Goal: Information Seeking & Learning: Learn about a topic

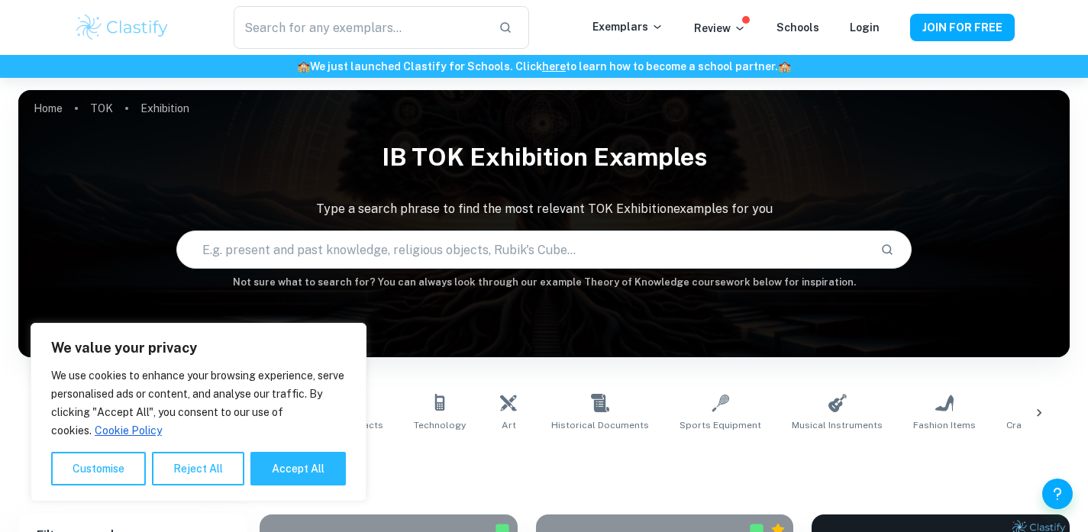
scroll to position [297, 0]
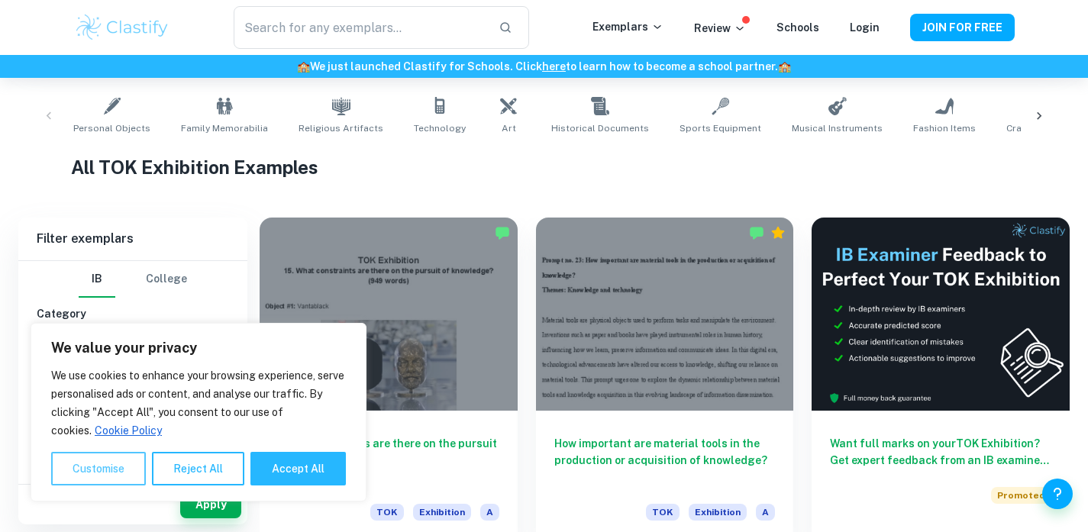
click at [113, 479] on button "Customise" at bounding box center [98, 469] width 95 height 34
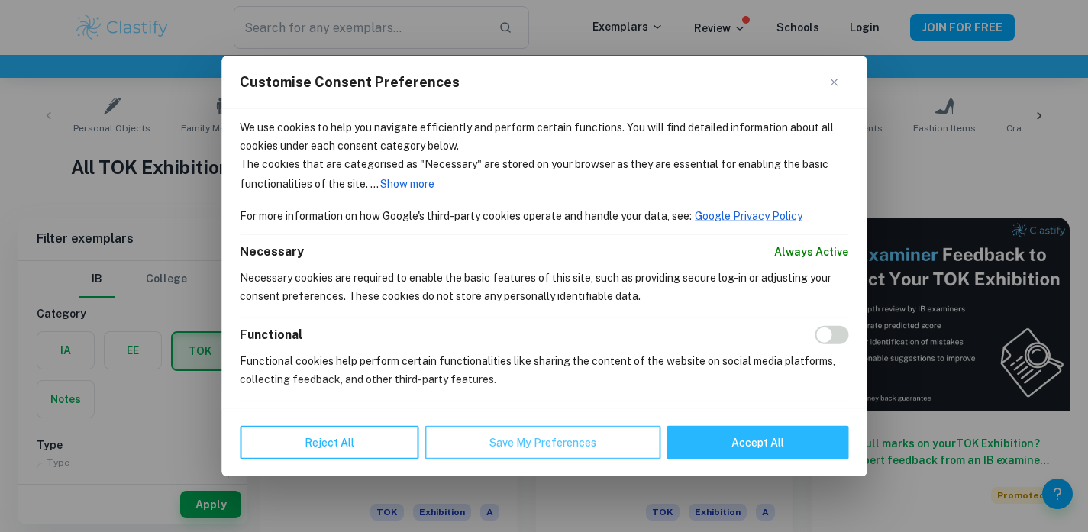
click at [508, 436] on button "Save My Preferences" at bounding box center [542, 443] width 236 height 34
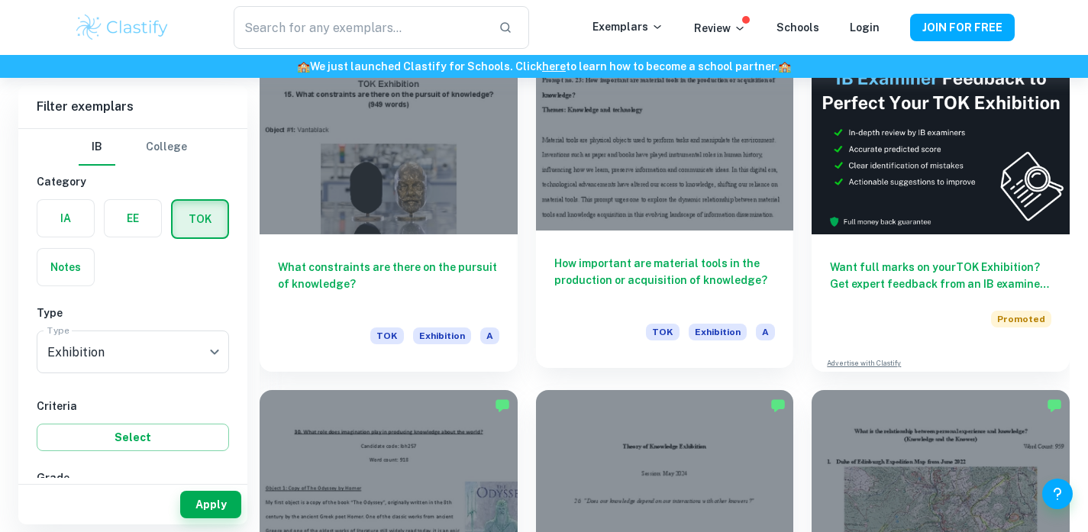
scroll to position [474, 0]
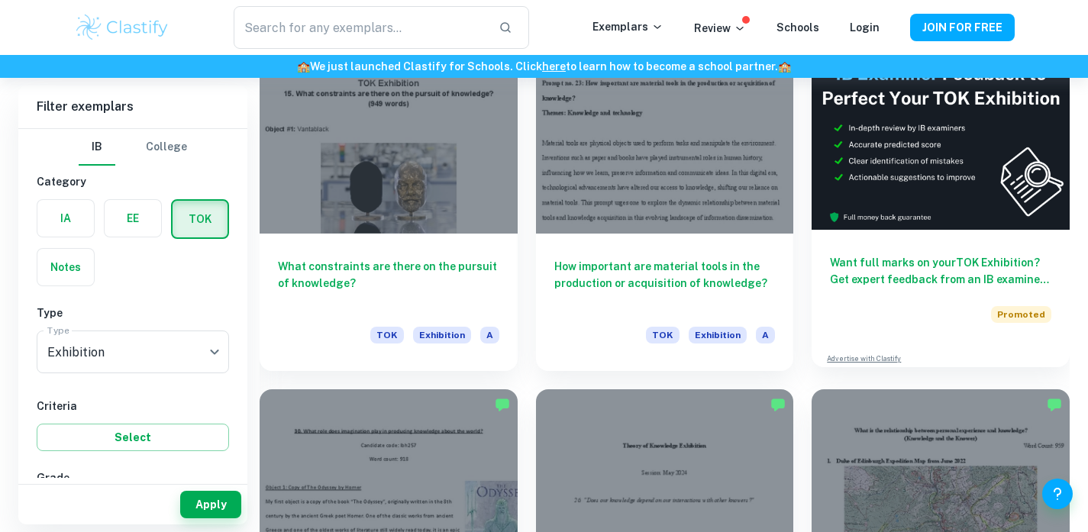
click at [888, 178] on img at bounding box center [940, 133] width 258 height 193
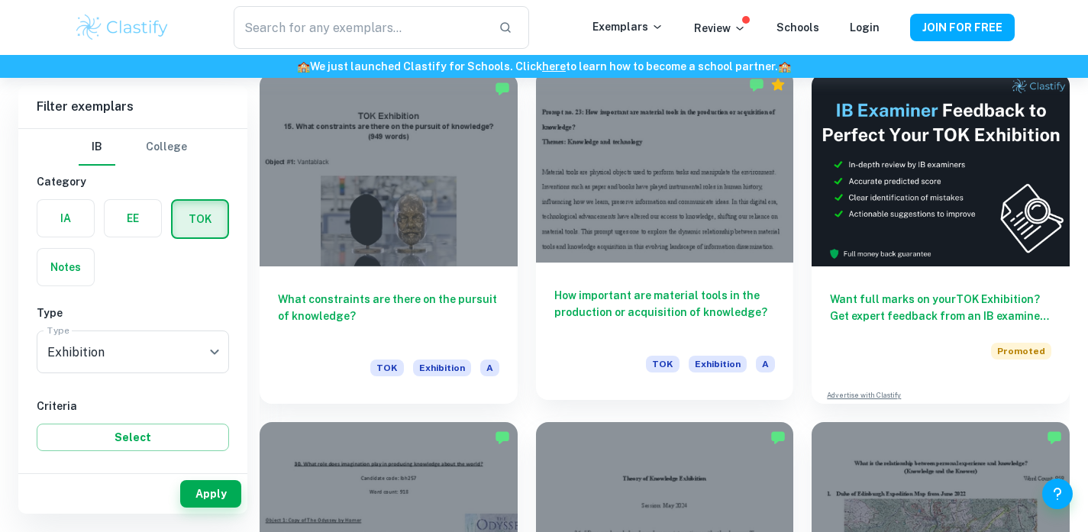
scroll to position [446, 0]
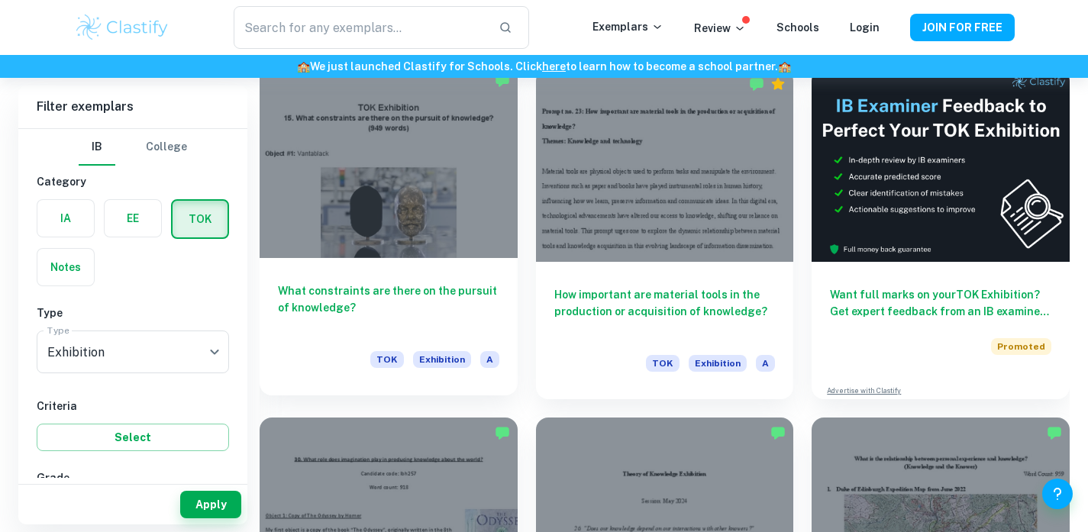
click at [396, 289] on h6 "What constraints are there on the pursuit of knowledge?" at bounding box center [388, 307] width 221 height 50
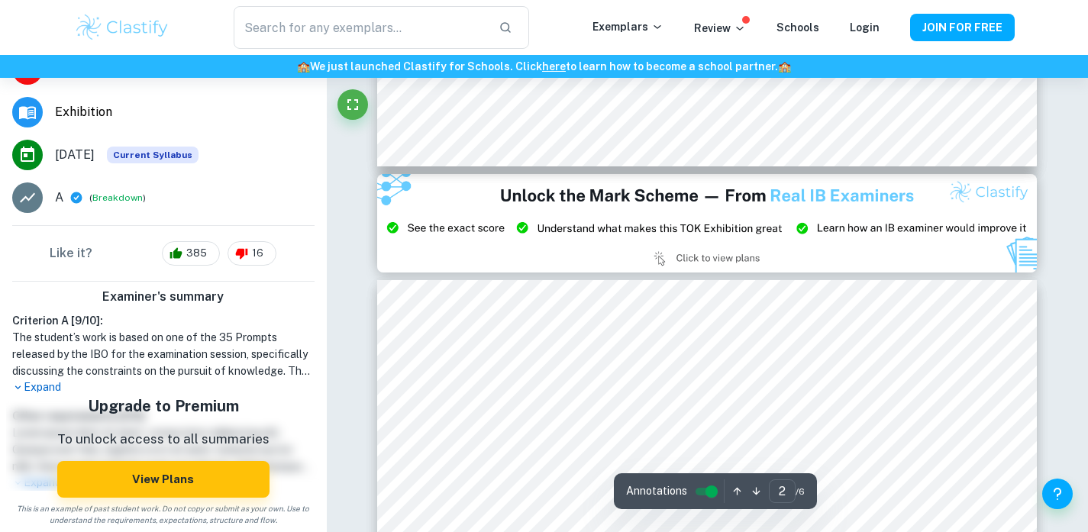
scroll to position [482, 0]
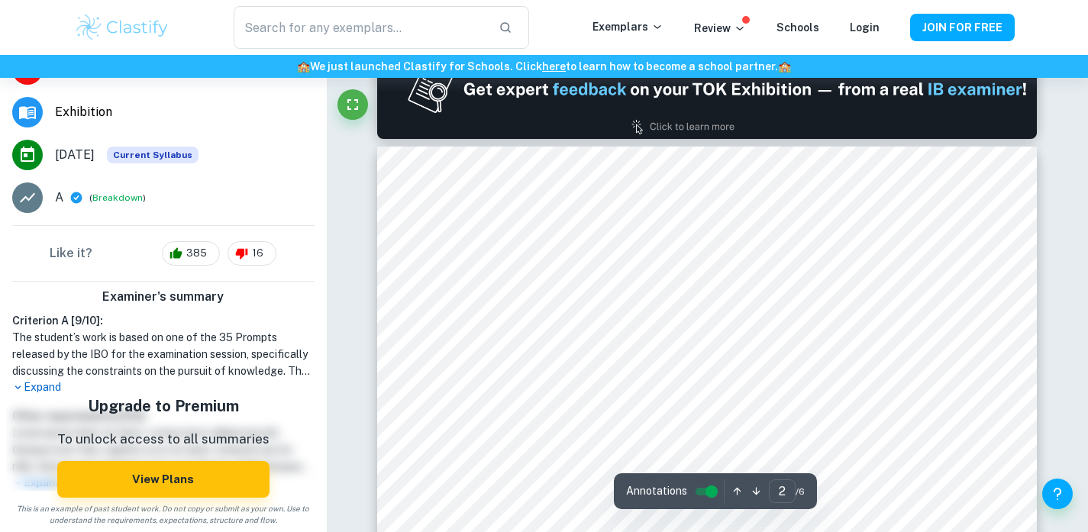
type input "1"
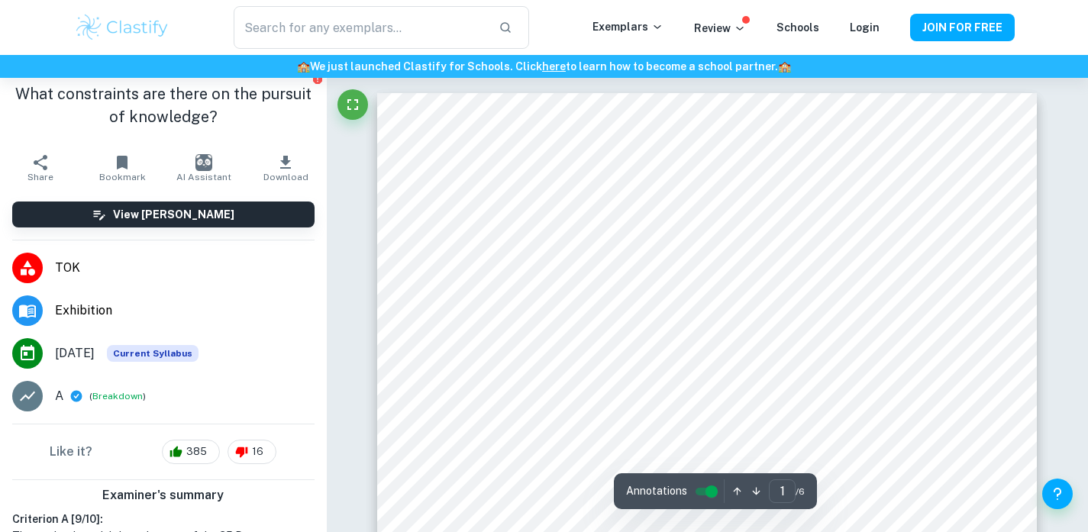
scroll to position [0, 0]
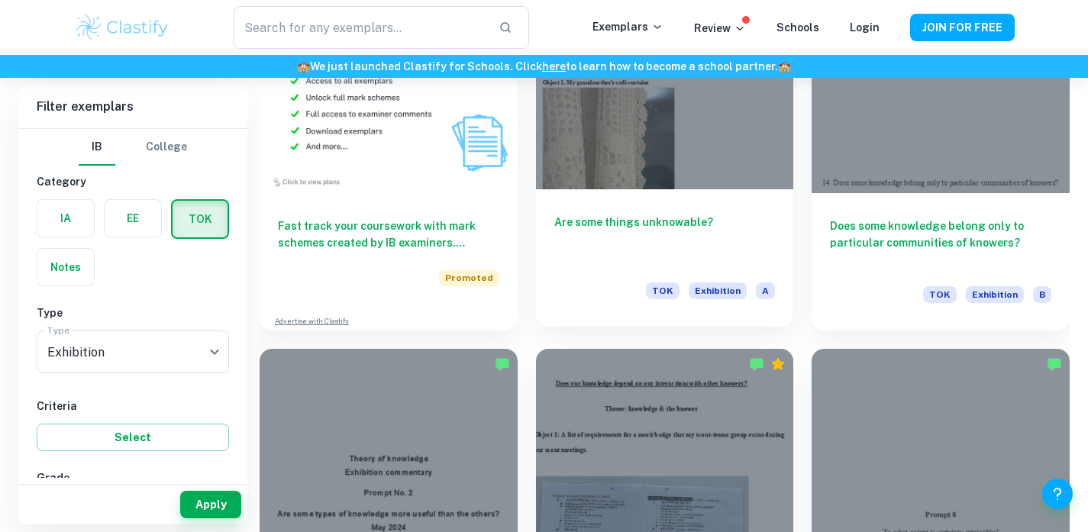
scroll to position [1214, 0]
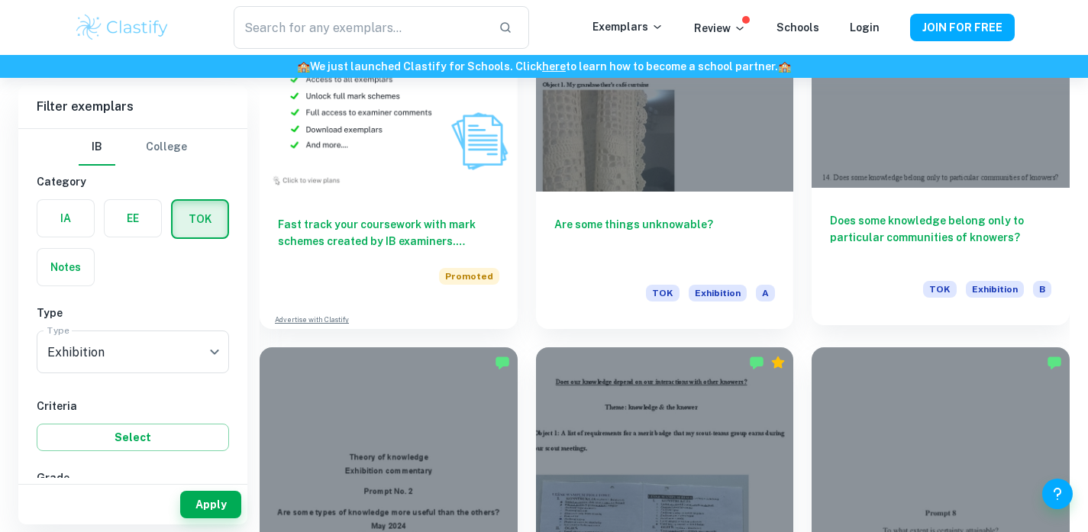
click at [919, 234] on h6 "Does some knowledge belong only to particular communities of knowers?" at bounding box center [940, 237] width 221 height 50
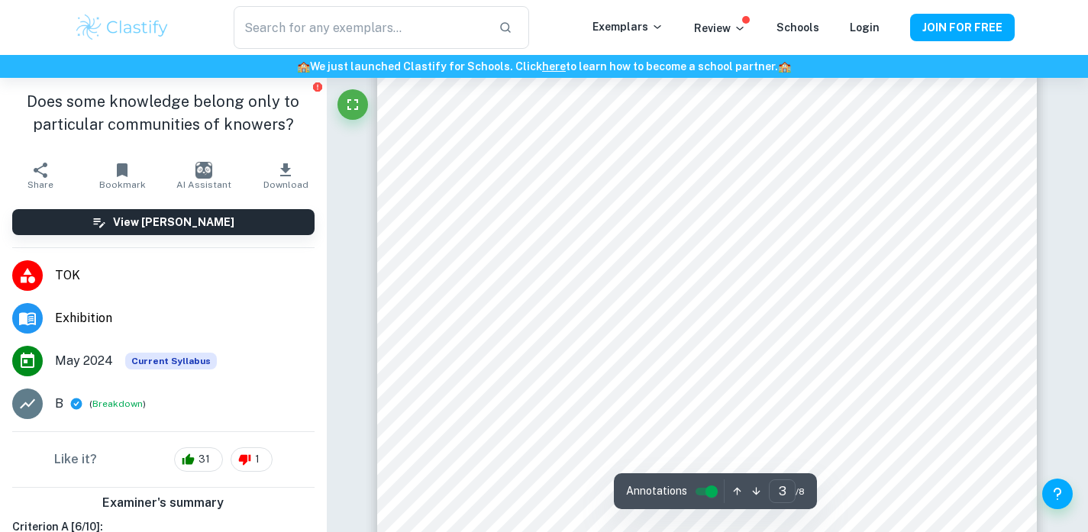
scroll to position [2101, 0]
type input "1"
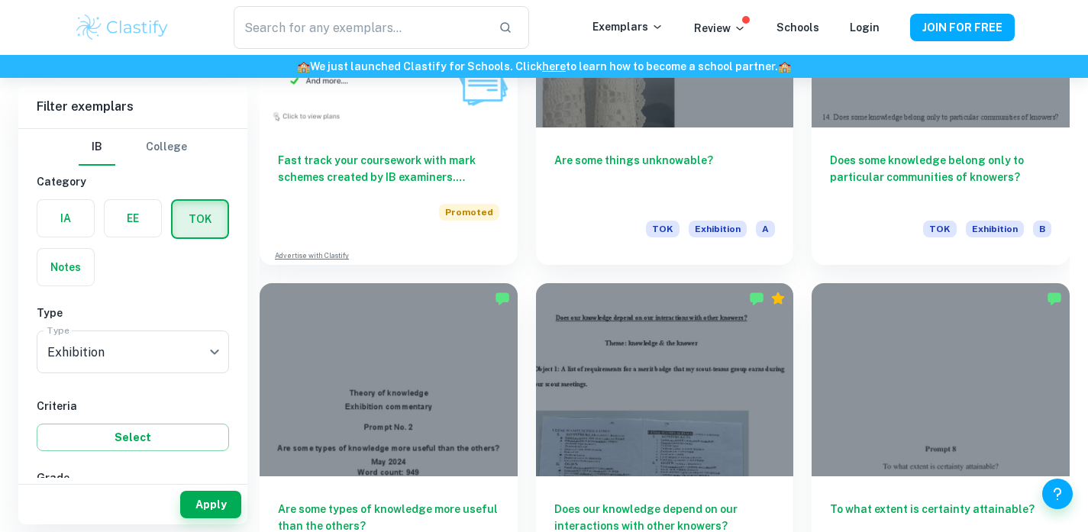
scroll to position [1472, 0]
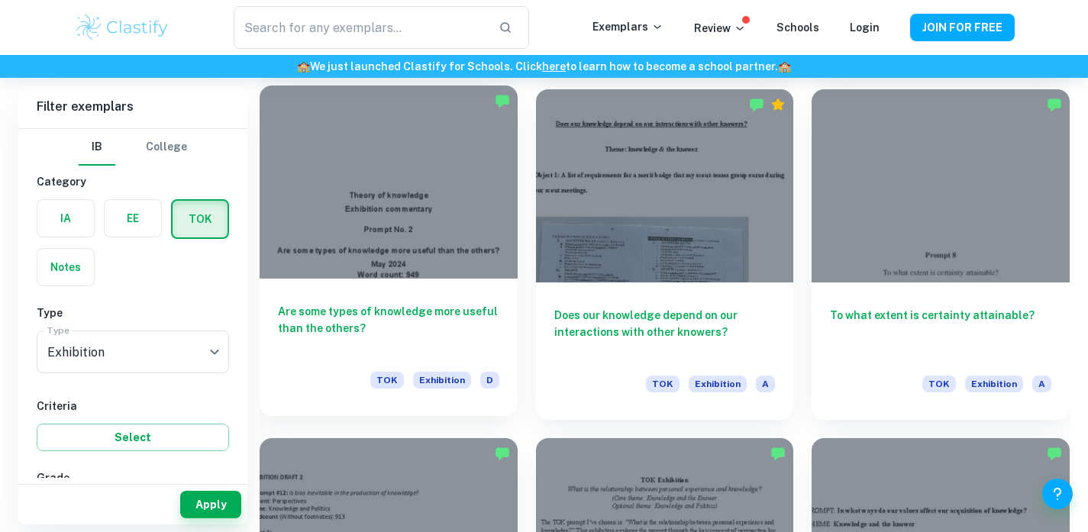
click at [373, 307] on h6 "Are some types of knowledge more useful than the others?" at bounding box center [388, 328] width 221 height 50
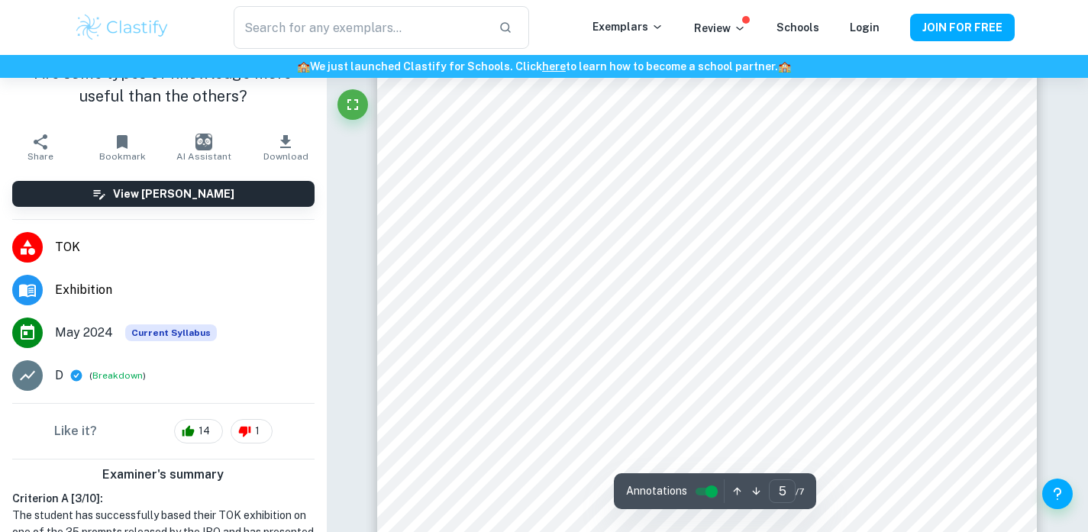
scroll to position [4138, 0]
type input "2"
